Goal: Find specific page/section: Find specific page/section

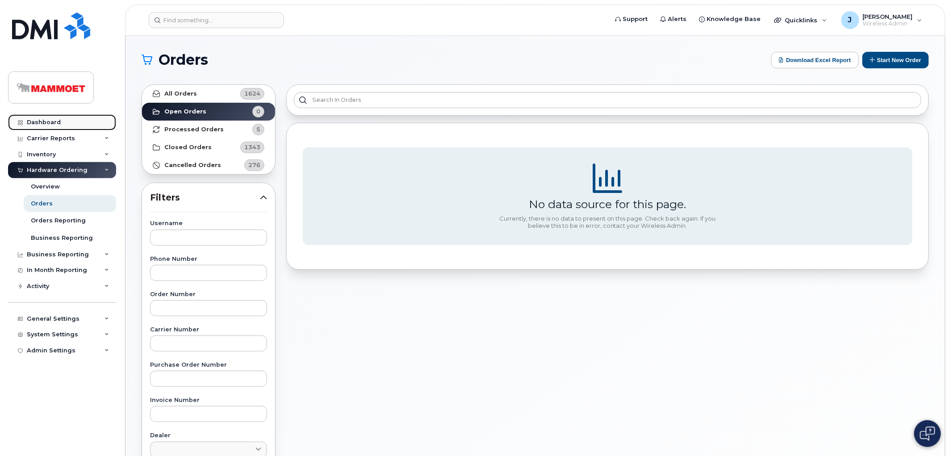
click at [45, 119] on div "Dashboard" at bounding box center [44, 122] width 34 height 7
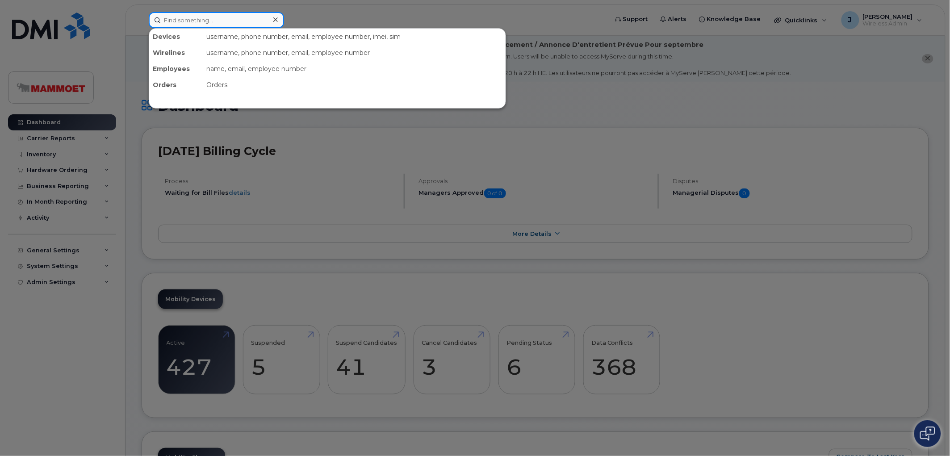
click at [225, 19] on input at bounding box center [216, 20] width 135 height 16
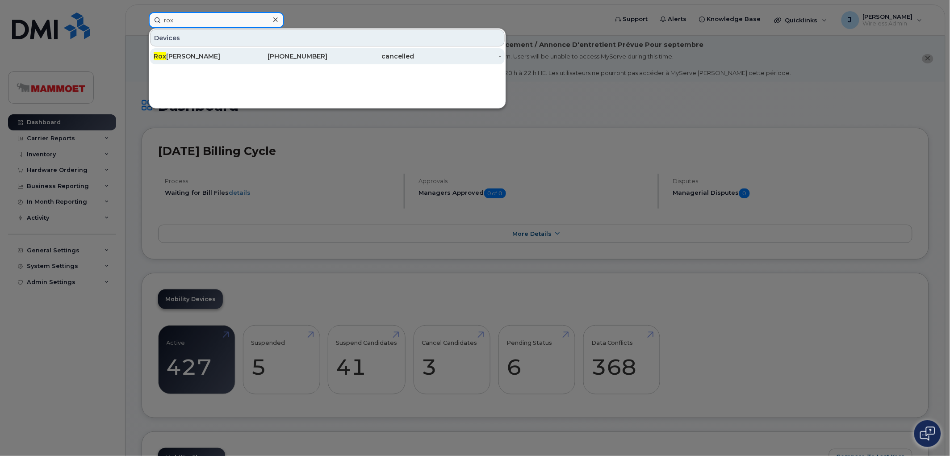
type input "rox"
click at [188, 54] on div "[PERSON_NAME]" at bounding box center [197, 56] width 87 height 9
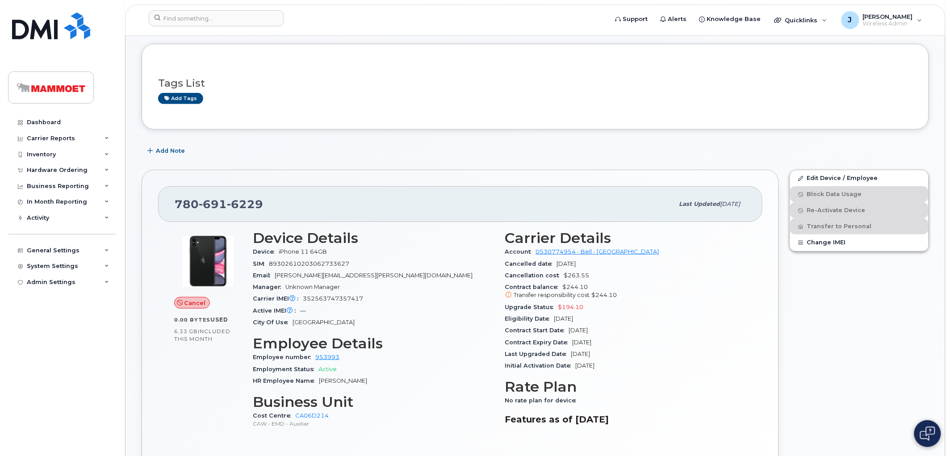
scroll to position [99, 0]
